Goal: Task Accomplishment & Management: Complete application form

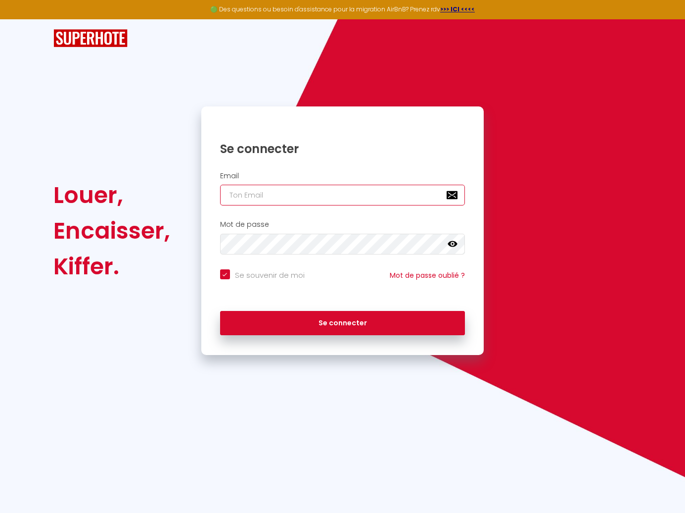
click at [373, 185] on input "email" at bounding box center [342, 195] width 245 height 21
click at [290, 196] on input "email" at bounding box center [342, 195] width 245 height 21
paste input "[EMAIL_ADDRESS][DOMAIN_NAME]"
type input "[EMAIL_ADDRESS][DOMAIN_NAME]"
checkbox input "true"
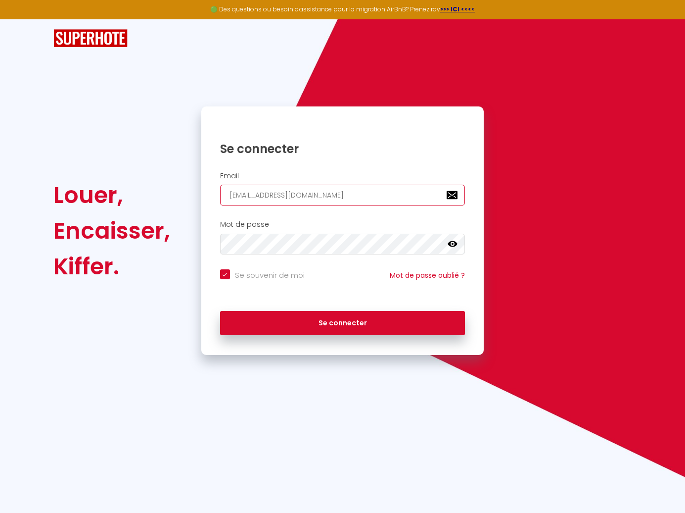
type input "[EMAIL_ADDRESS][DOMAIN_NAME]"
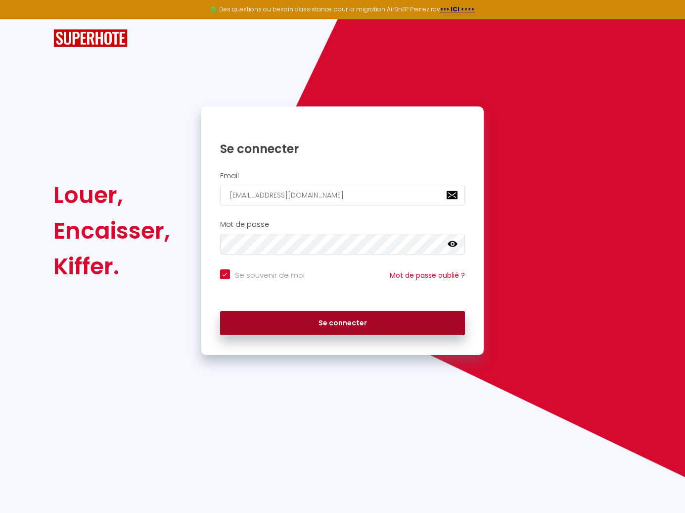
click at [281, 319] on button "Se connecter" at bounding box center [342, 323] width 245 height 25
checkbox input "true"
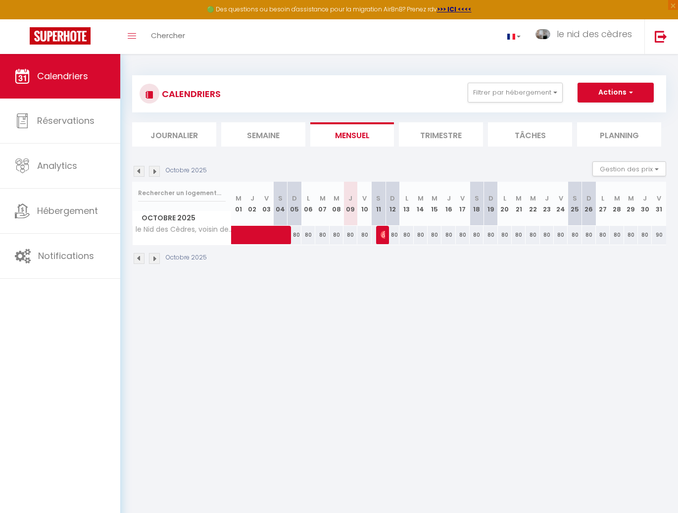
click at [139, 172] on img at bounding box center [139, 171] width 11 height 11
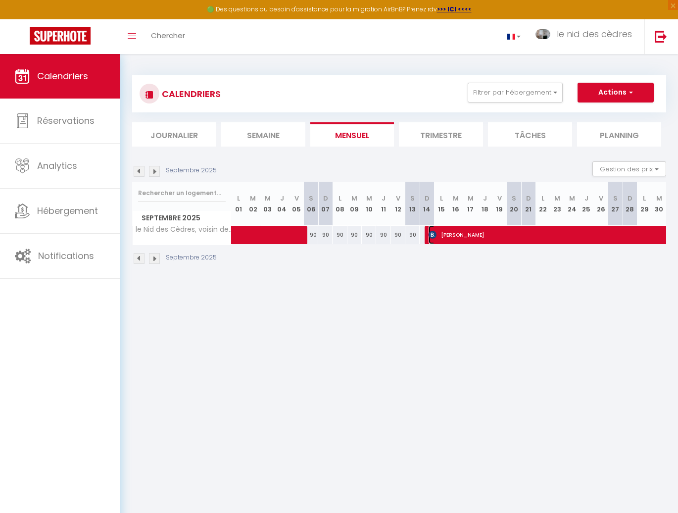
click at [484, 232] on span "[PERSON_NAME]" at bounding box center [667, 234] width 478 height 19
select select "OK"
select select "0"
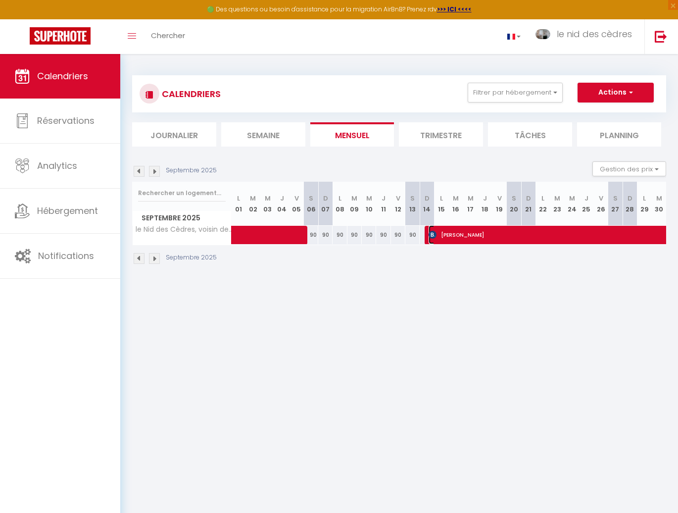
select select "1"
select select
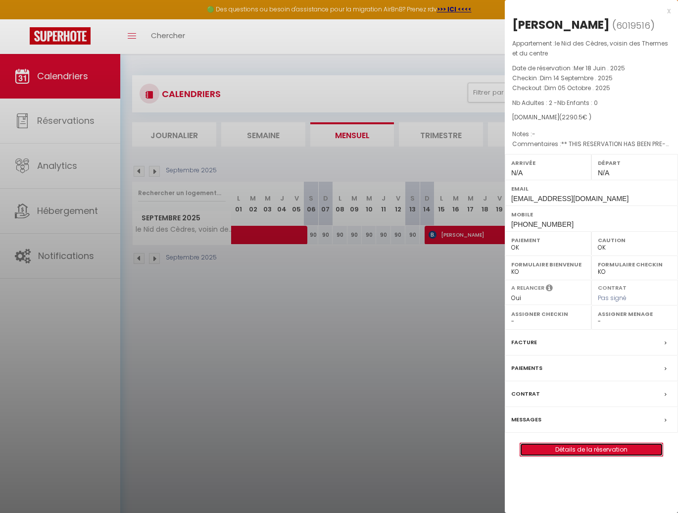
click at [590, 452] on link "Détails de la réservation" at bounding box center [591, 449] width 142 height 13
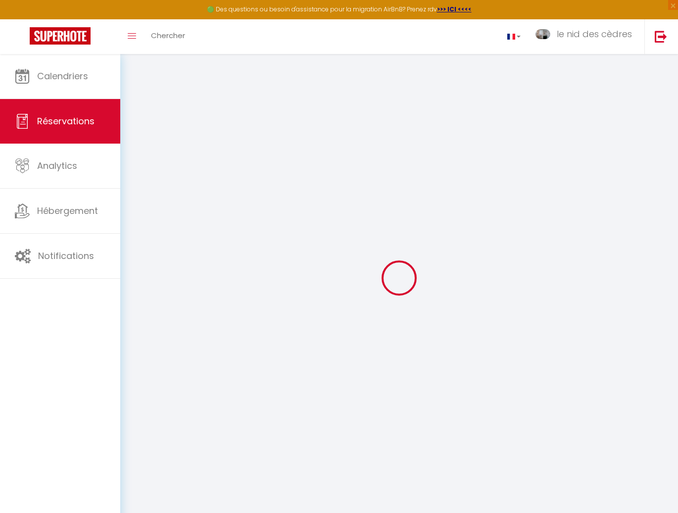
type input "[PERSON_NAME]"
type input "SWIERTA"
type input "[EMAIL_ADDRESS][DOMAIN_NAME]"
type input "[PHONE_NUMBER]"
select select "FR"
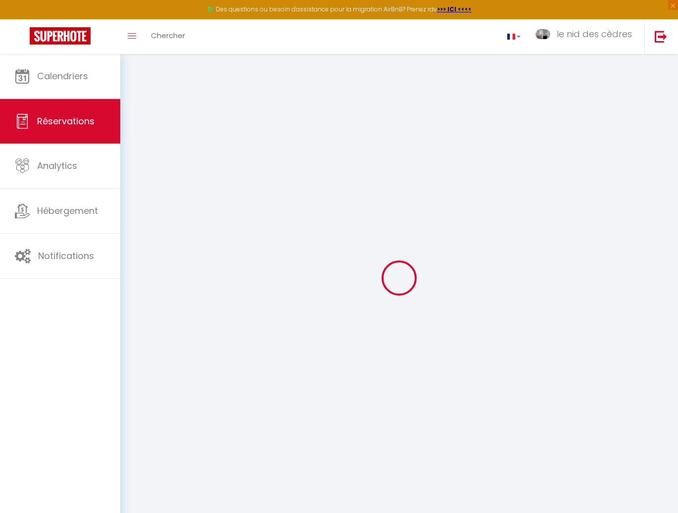
type input "329.08"
type input "32.07"
select select "54731"
select select "1"
select select
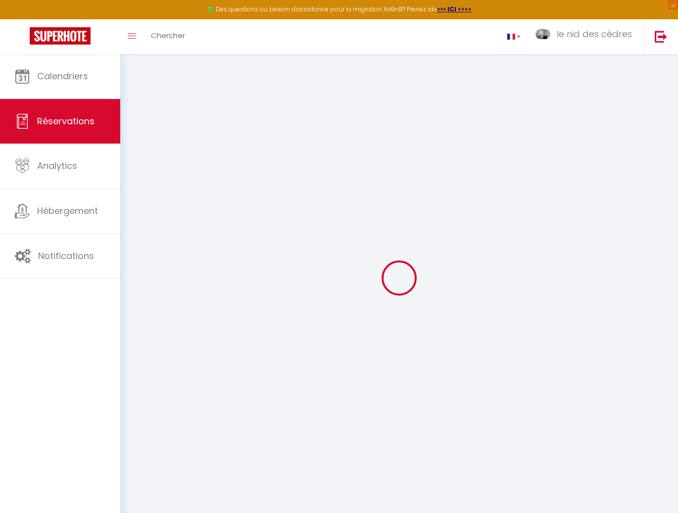
select select
type input "2"
select select "12"
select select "15"
type input "2148.9"
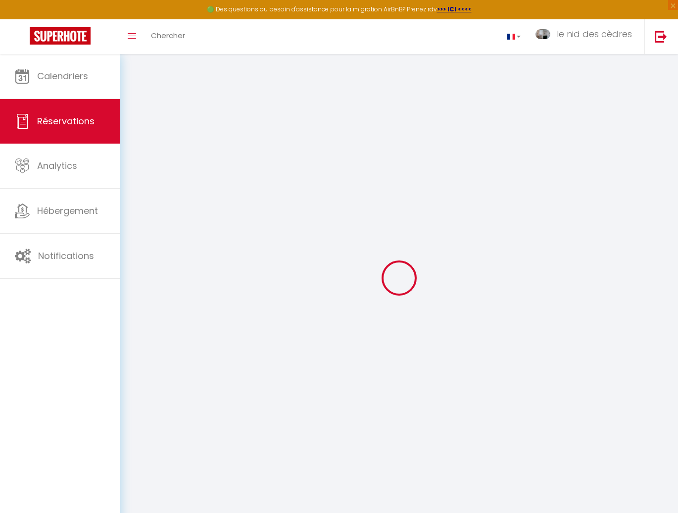
checkbox input "false"
select select "2"
type input "0"
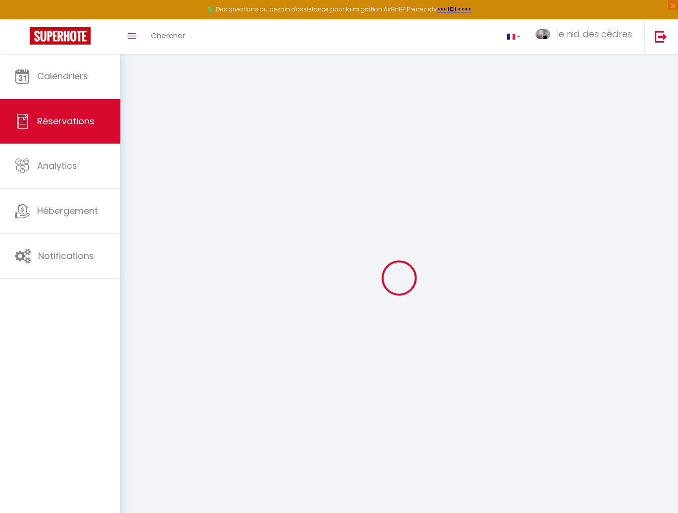
select select
checkbox input "false"
select select
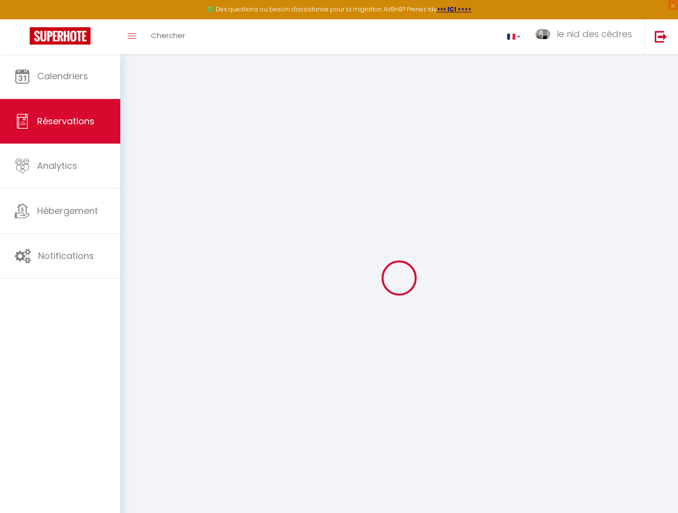
checkbox input "false"
select select
checkbox input "false"
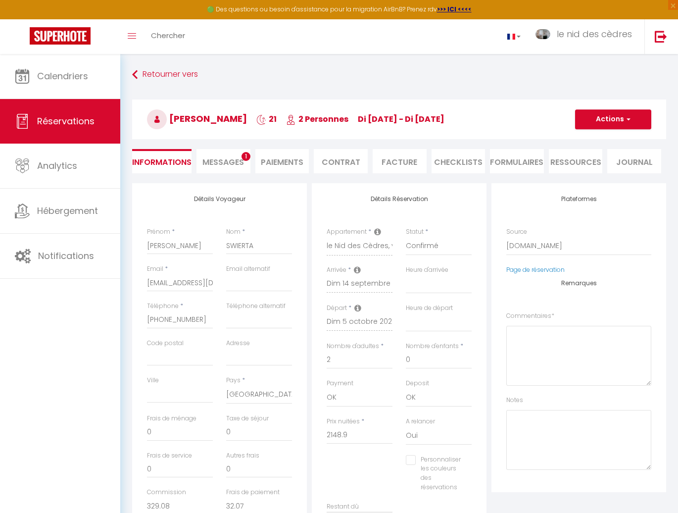
select select
checkbox input "false"
type textarea "** THIS RESERVATION HAS BEEN PRE-PAID ** BOOKING NOTE : Payment charge is EUR 3…"
type input "45"
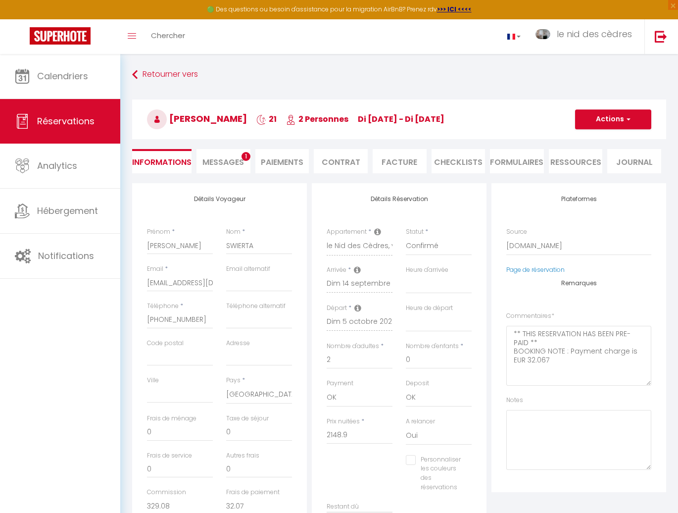
type input "96.6"
select select
checkbox input "false"
select select
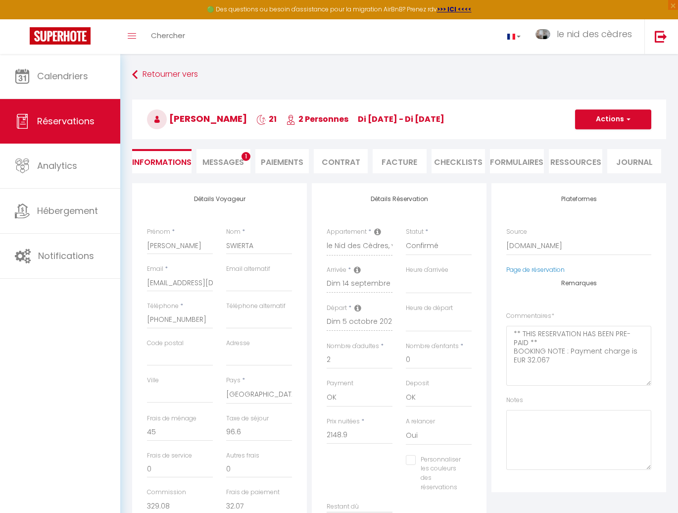
select select
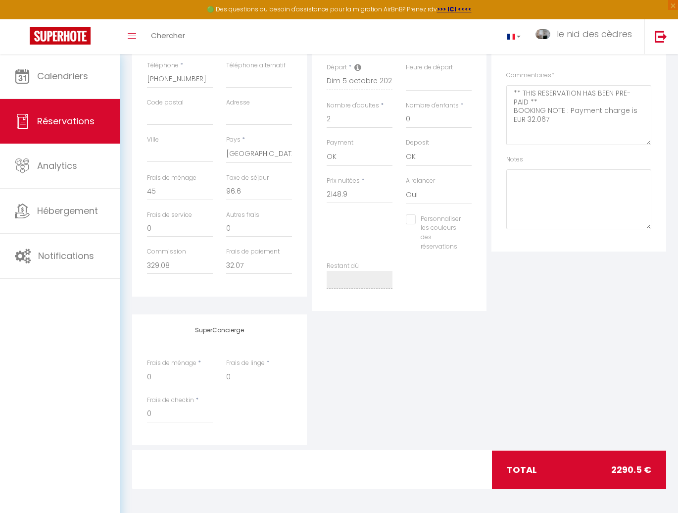
scroll to position [241, 0]
